Goal: Task Accomplishment & Management: Manage account settings

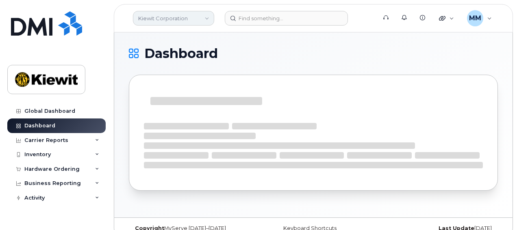
click at [198, 18] on link "Kiewit Corporation" at bounding box center [173, 18] width 81 height 15
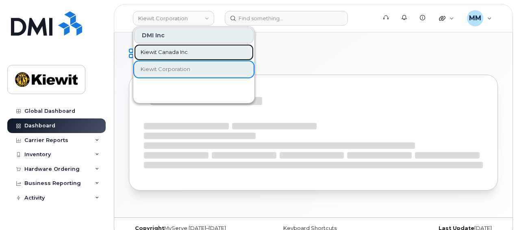
click at [173, 54] on span "Kiewit Canada Inc" at bounding box center [164, 52] width 47 height 8
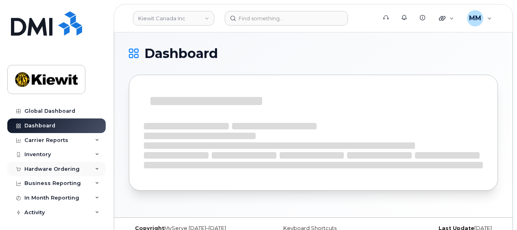
click at [57, 171] on div "Hardware Ordering" at bounding box center [51, 169] width 55 height 6
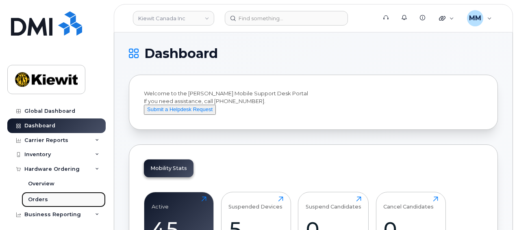
click at [47, 197] on link "Orders" at bounding box center [64, 199] width 84 height 15
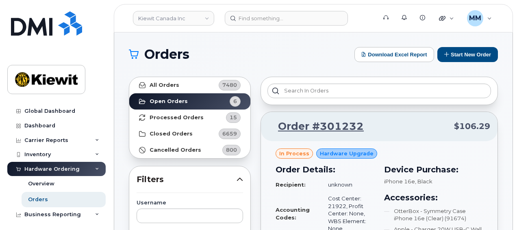
scroll to position [81, 0]
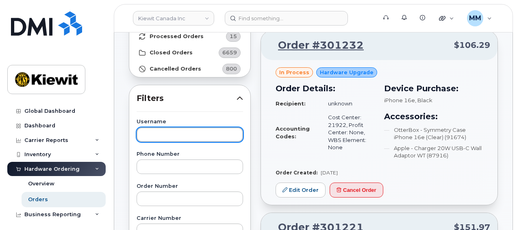
click at [179, 128] on input "text" at bounding box center [189, 135] width 106 height 15
paste input "Krista Ediger"
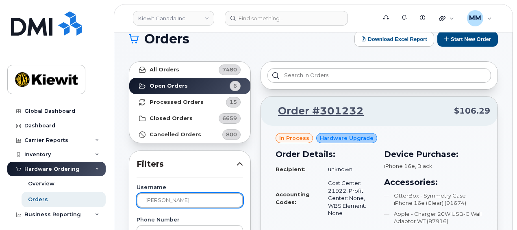
scroll to position [0, 0]
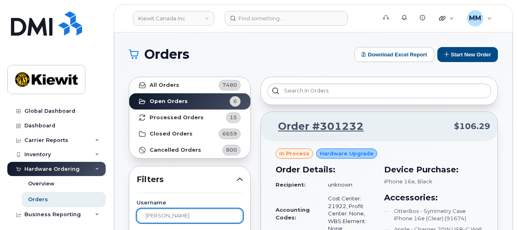
type input "Krista Ediger"
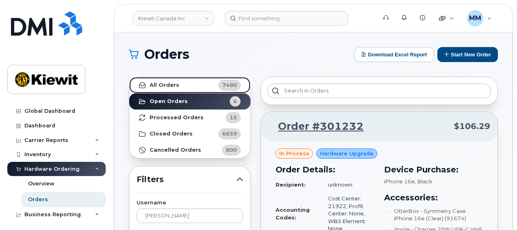
click at [195, 85] on link "All Orders 7480" at bounding box center [189, 85] width 121 height 16
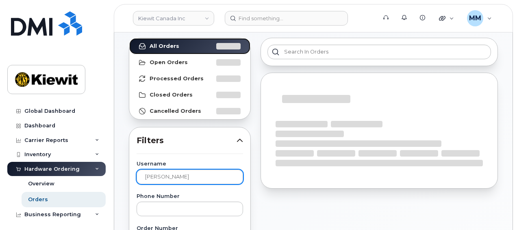
scroll to position [41, 0]
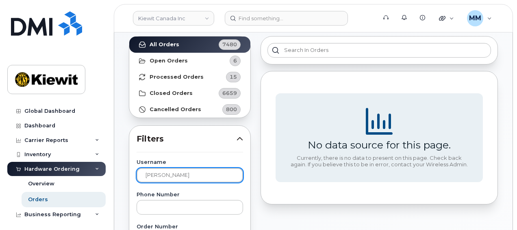
click at [214, 174] on input "Krista Ediger" at bounding box center [189, 175] width 106 height 15
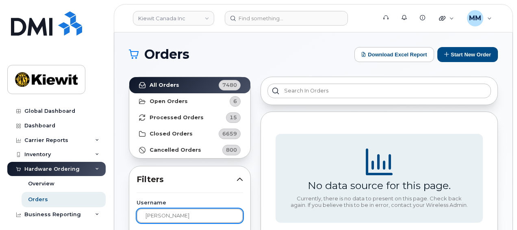
scroll to position [0, 0]
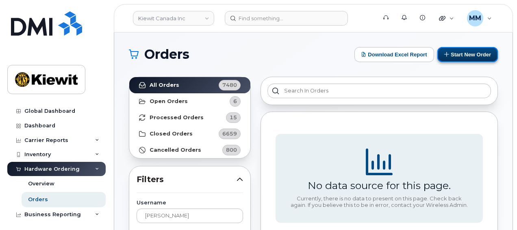
click at [480, 54] on button "Start New Order" at bounding box center [467, 54] width 61 height 15
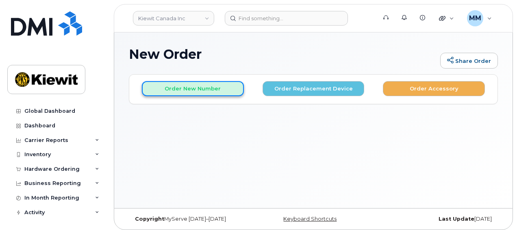
click at [199, 88] on button "Order New Number" at bounding box center [193, 88] width 102 height 15
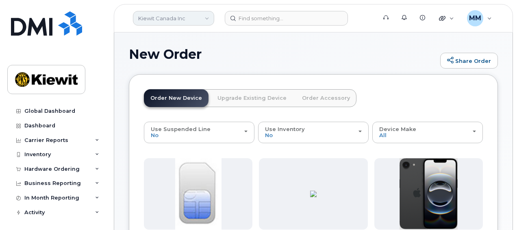
click at [192, 17] on link "Kiewit Canada Inc" at bounding box center [173, 18] width 81 height 15
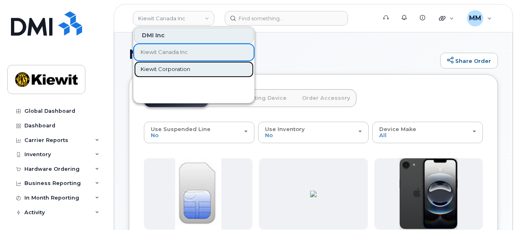
click at [189, 68] on span "Kiewit Corporation" at bounding box center [166, 69] width 50 height 8
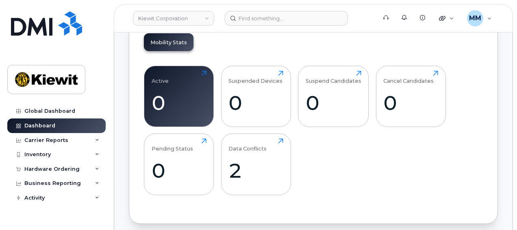
scroll to position [162, 0]
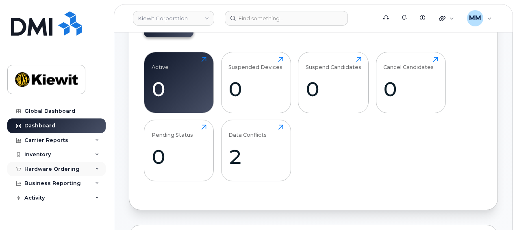
click at [74, 167] on div "Hardware Ordering" at bounding box center [51, 169] width 55 height 6
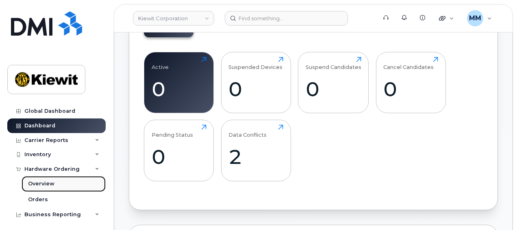
click at [69, 184] on link "Overview" at bounding box center [64, 183] width 84 height 15
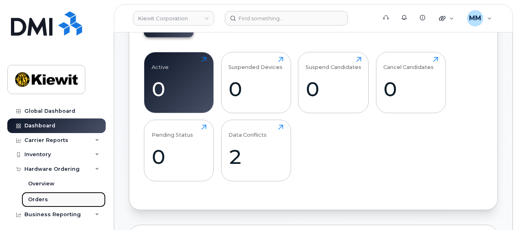
click at [53, 201] on link "Orders" at bounding box center [64, 199] width 84 height 15
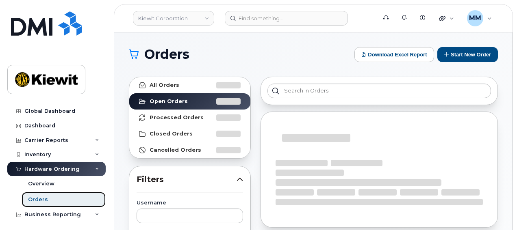
click at [53, 201] on link "Orders" at bounding box center [64, 199] width 84 height 15
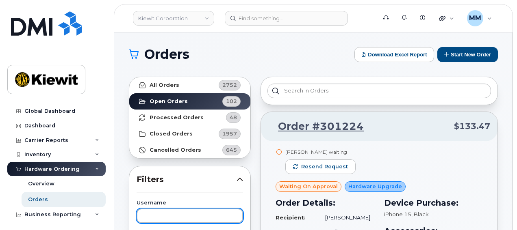
click at [177, 217] on input "text" at bounding box center [189, 216] width 106 height 15
paste input "[PERSON_NAME]"
type input "[PERSON_NAME]"
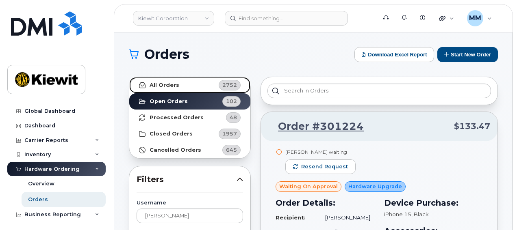
click at [188, 84] on link "All Orders 2752" at bounding box center [189, 85] width 121 height 16
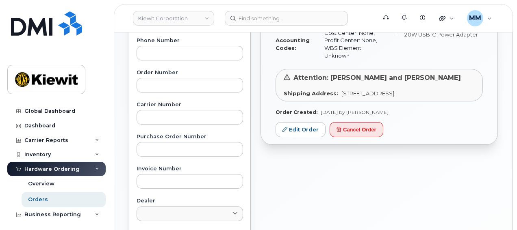
scroll to position [203, 0]
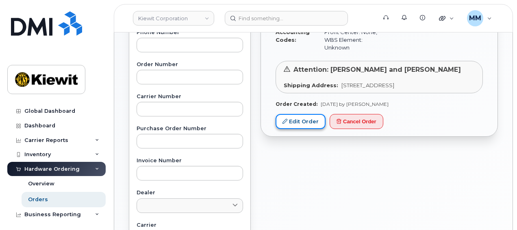
click at [311, 124] on link "Edit Order" at bounding box center [300, 121] width 50 height 15
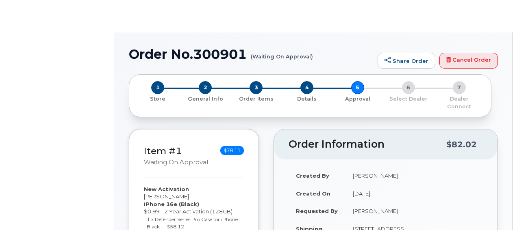
radio input "true"
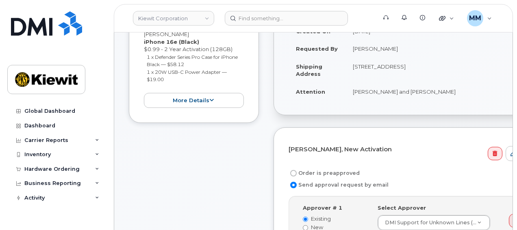
scroll to position [203, 0]
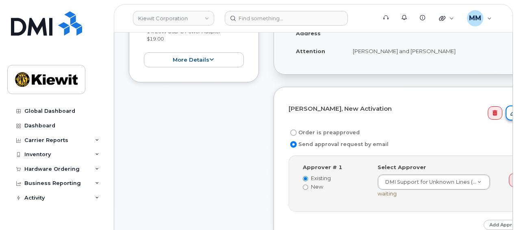
click at [505, 106] on link at bounding box center [513, 113] width 16 height 15
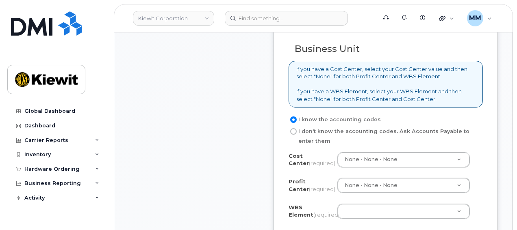
scroll to position [650, 0]
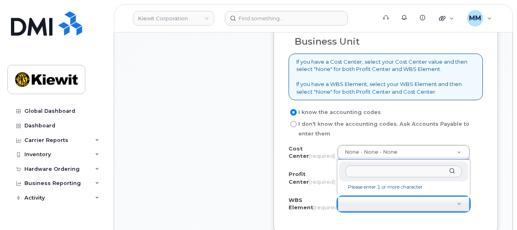
click at [363, 171] on input "text" at bounding box center [403, 172] width 116 height 12
type input "0"
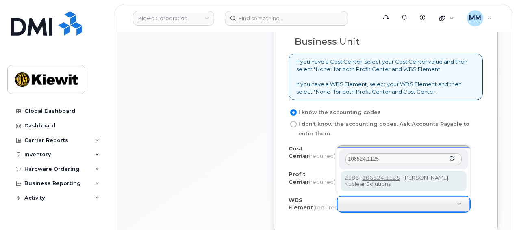
type input "106524.1125"
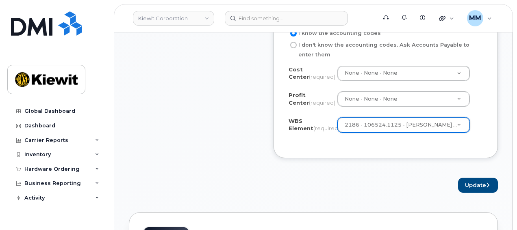
scroll to position [731, 0]
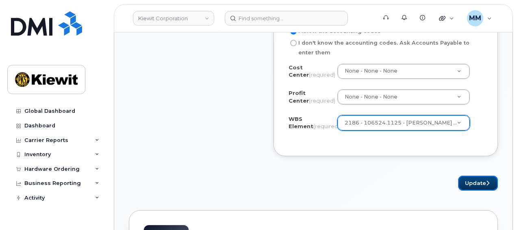
drag, startPoint x: 465, startPoint y: 179, endPoint x: 446, endPoint y: 188, distance: 21.1
click at [465, 179] on button "Update" at bounding box center [478, 183] width 40 height 15
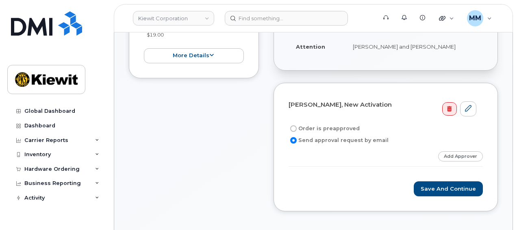
scroll to position [244, 0]
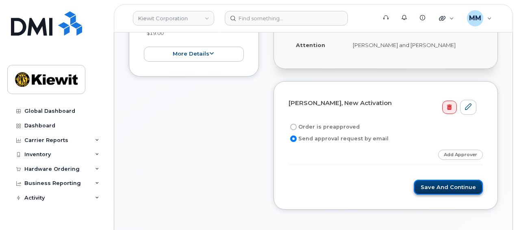
click at [431, 180] on button "Save and Continue" at bounding box center [447, 187] width 69 height 15
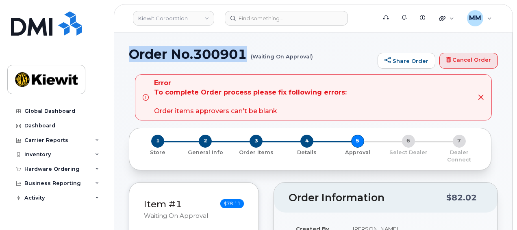
drag, startPoint x: 249, startPoint y: 54, endPoint x: 132, endPoint y: 60, distance: 117.1
click at [132, 60] on h1 "Order No.300901 (Waiting On Approval)" at bounding box center [251, 54] width 245 height 14
